Goal: Information Seeking & Learning: Learn about a topic

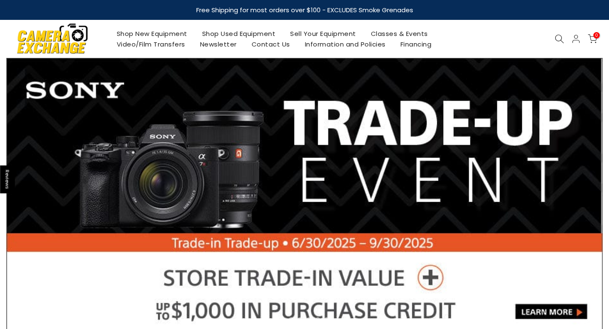
click at [559, 38] on icon at bounding box center [559, 38] width 9 height 9
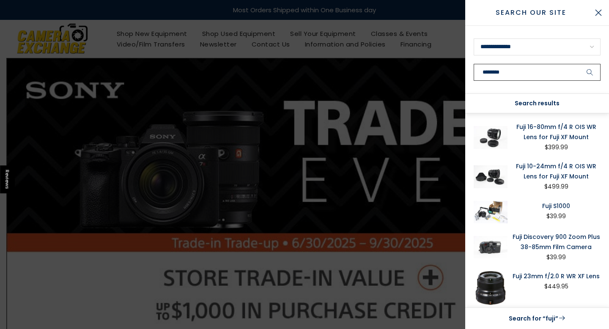
type input "********"
click at [580, 64] on button "submit" at bounding box center [590, 72] width 21 height 17
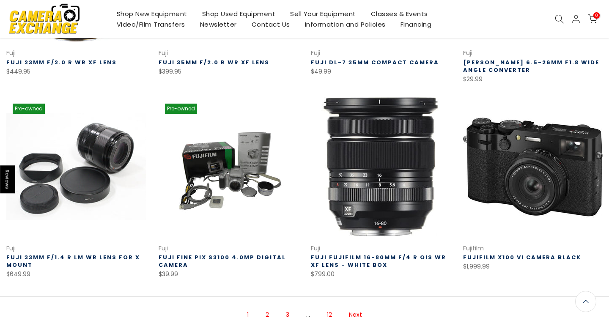
scroll to position [473, 0]
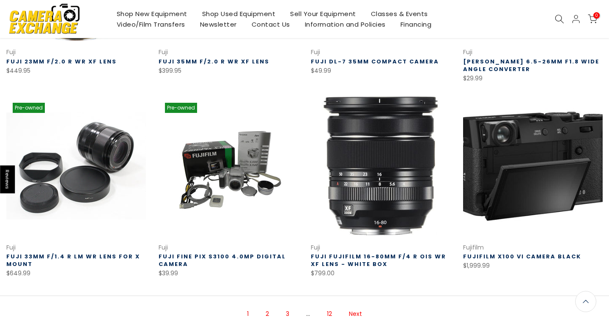
click at [517, 162] on link at bounding box center [533, 166] width 140 height 140
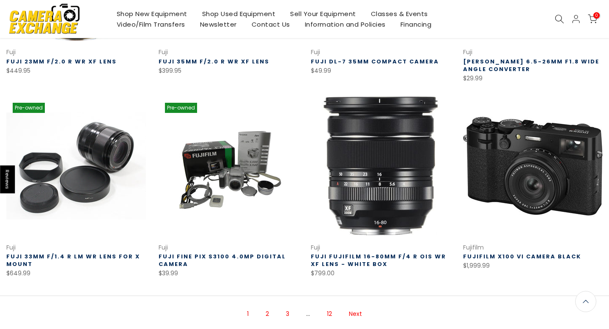
click at [267, 312] on link "2" at bounding box center [267, 314] width 12 height 15
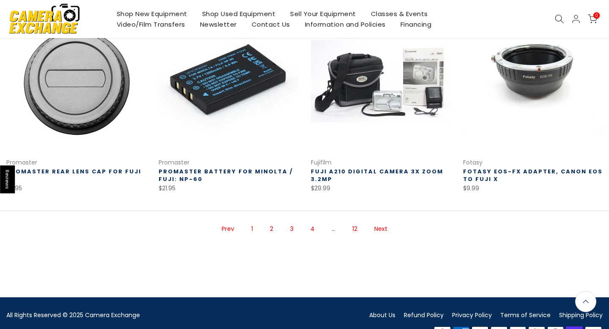
scroll to position [563, 0]
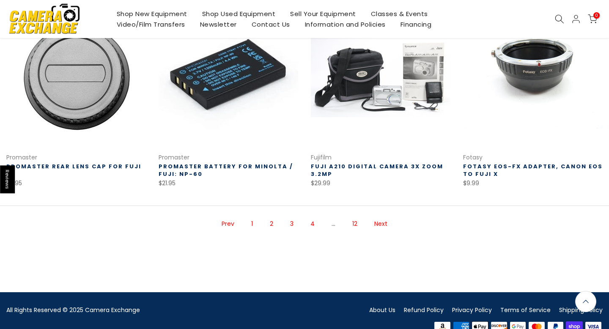
click at [294, 222] on link "3" at bounding box center [292, 224] width 12 height 15
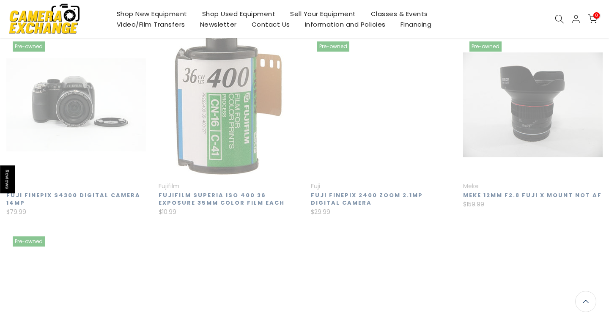
scroll to position [137, 0]
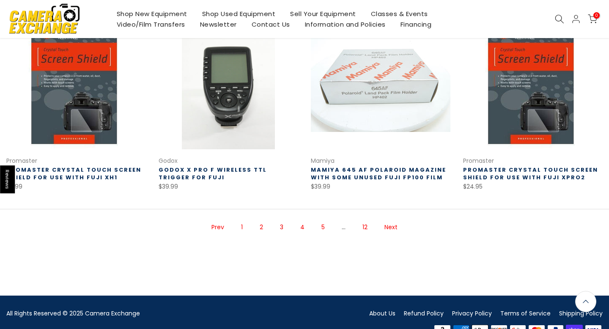
click at [303, 230] on link "4" at bounding box center [302, 227] width 13 height 15
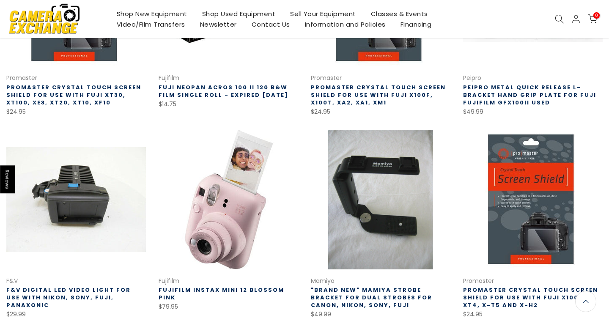
scroll to position [566, 0]
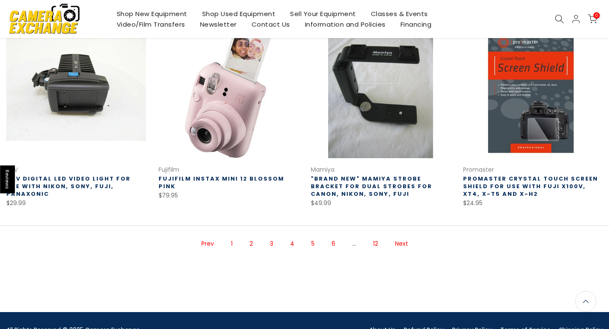
click at [315, 244] on link "5" at bounding box center [313, 244] width 12 height 15
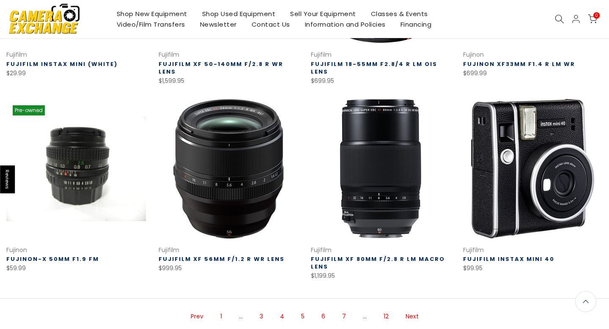
scroll to position [580, 0]
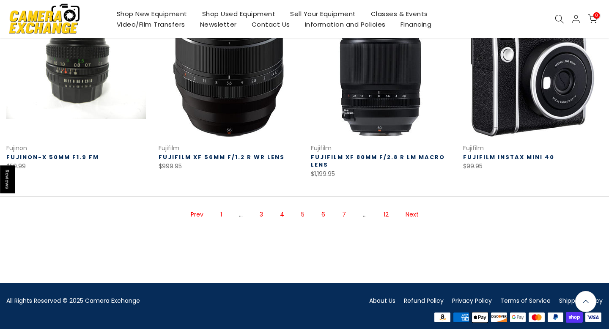
click at [344, 207] on link "7" at bounding box center [344, 214] width 12 height 15
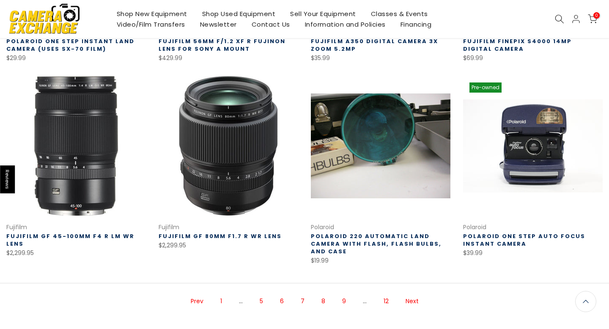
scroll to position [531, 0]
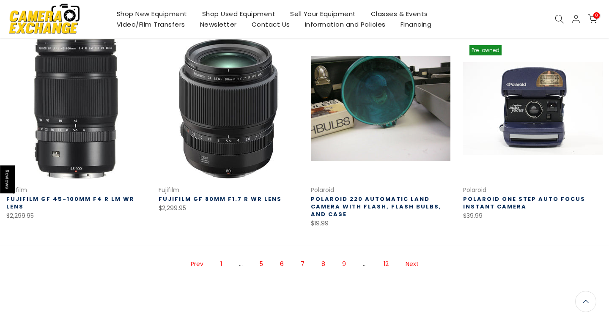
click at [345, 261] on link "9" at bounding box center [344, 264] width 12 height 15
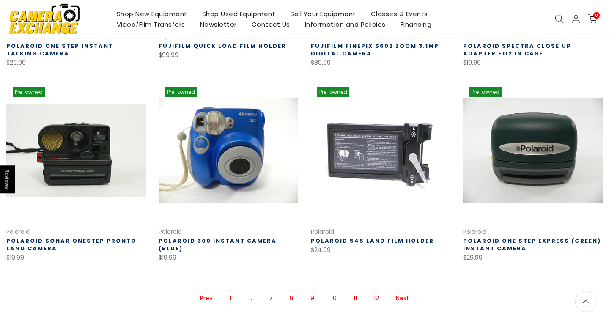
scroll to position [510, 0]
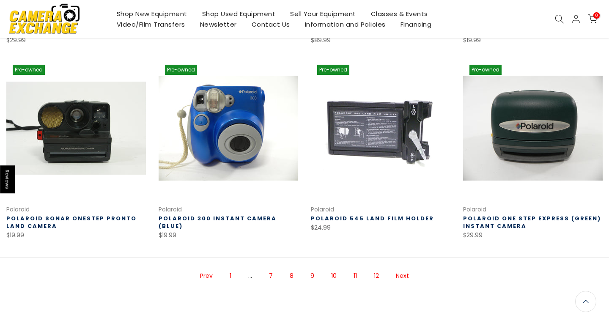
click at [335, 276] on link "10" at bounding box center [334, 276] width 14 height 15
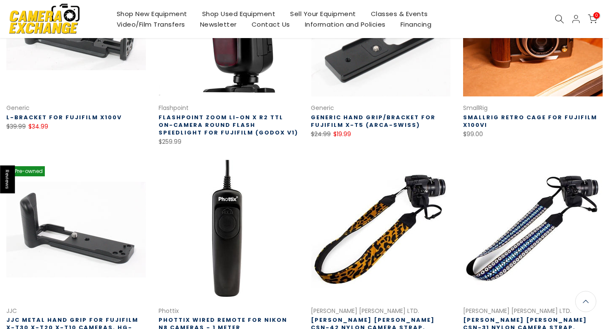
scroll to position [329, 0]
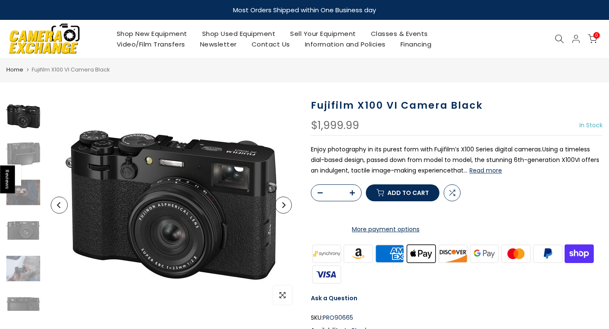
scroll to position [55, 0]
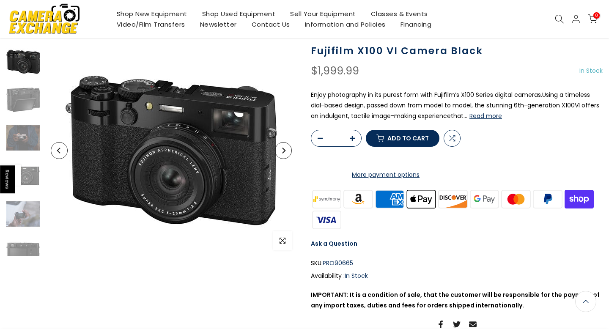
click at [289, 150] on button "Next" at bounding box center [283, 150] width 17 height 17
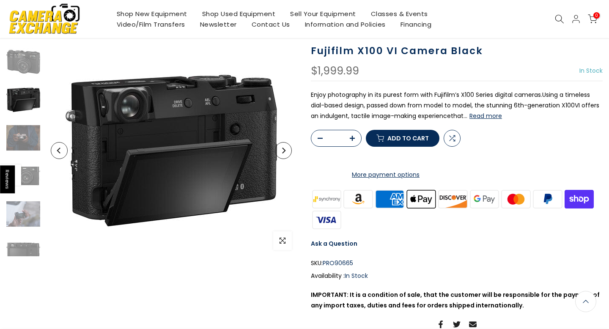
scroll to position [54, 0]
click at [289, 150] on button "Next" at bounding box center [283, 150] width 17 height 17
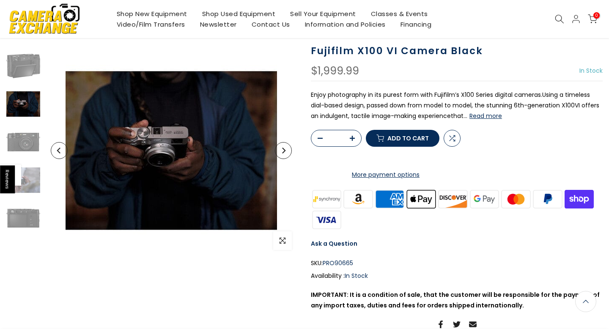
click at [289, 150] on button "Next" at bounding box center [283, 150] width 17 height 17
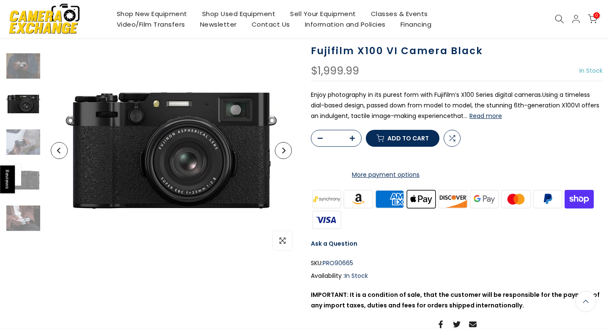
click at [289, 150] on button "Next" at bounding box center [283, 150] width 17 height 17
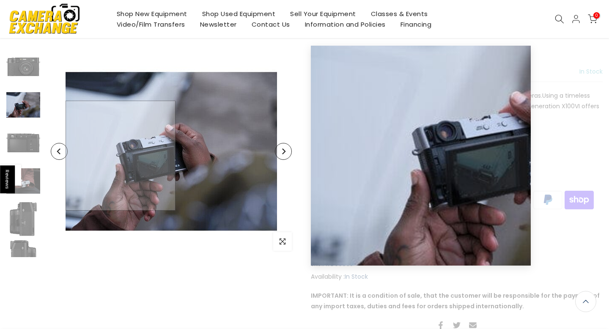
scroll to position [55, 0]
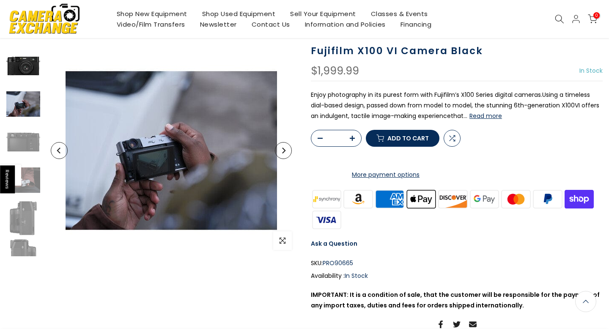
click at [25, 62] on img at bounding box center [23, 66] width 34 height 34
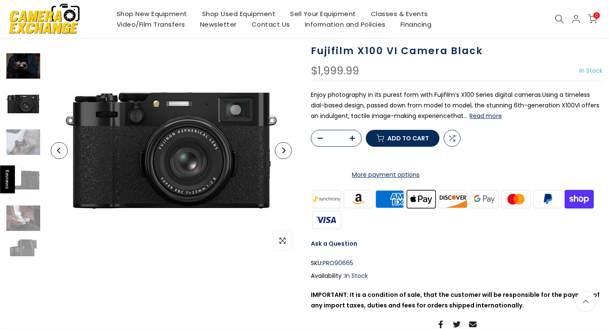
click at [26, 64] on img at bounding box center [23, 66] width 34 height 34
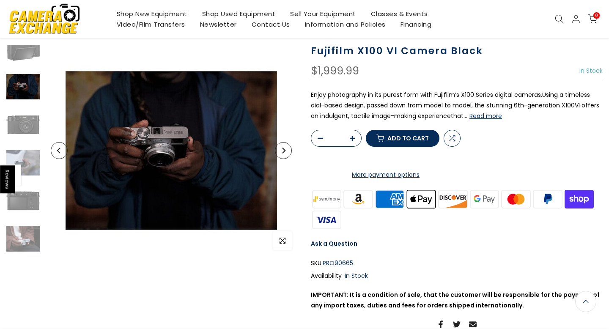
scroll to position [34, 0]
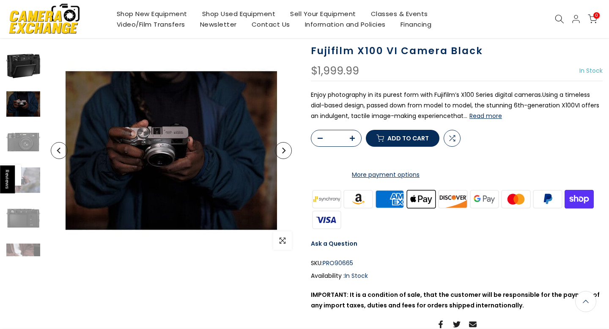
click at [32, 69] on img at bounding box center [23, 66] width 34 height 34
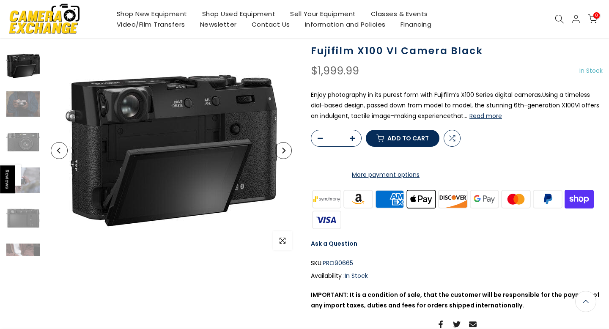
scroll to position [0, 0]
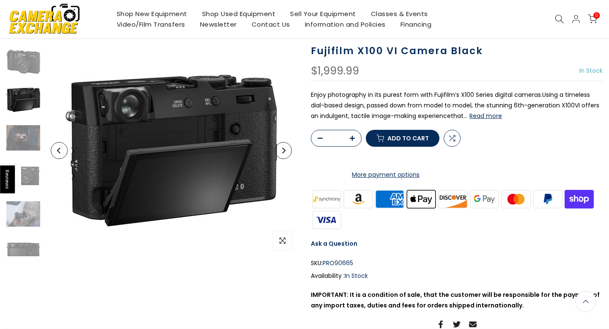
click at [32, 69] on img at bounding box center [23, 62] width 34 height 34
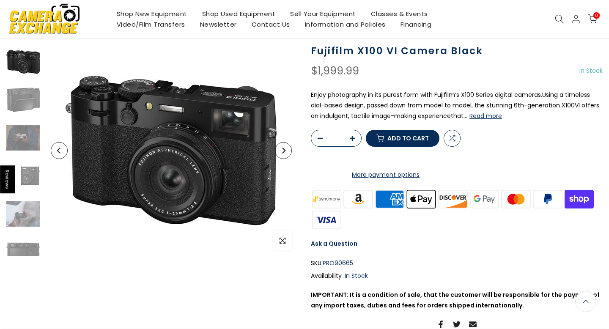
scroll to position [54, 0]
